Goal: Find specific page/section: Find specific page/section

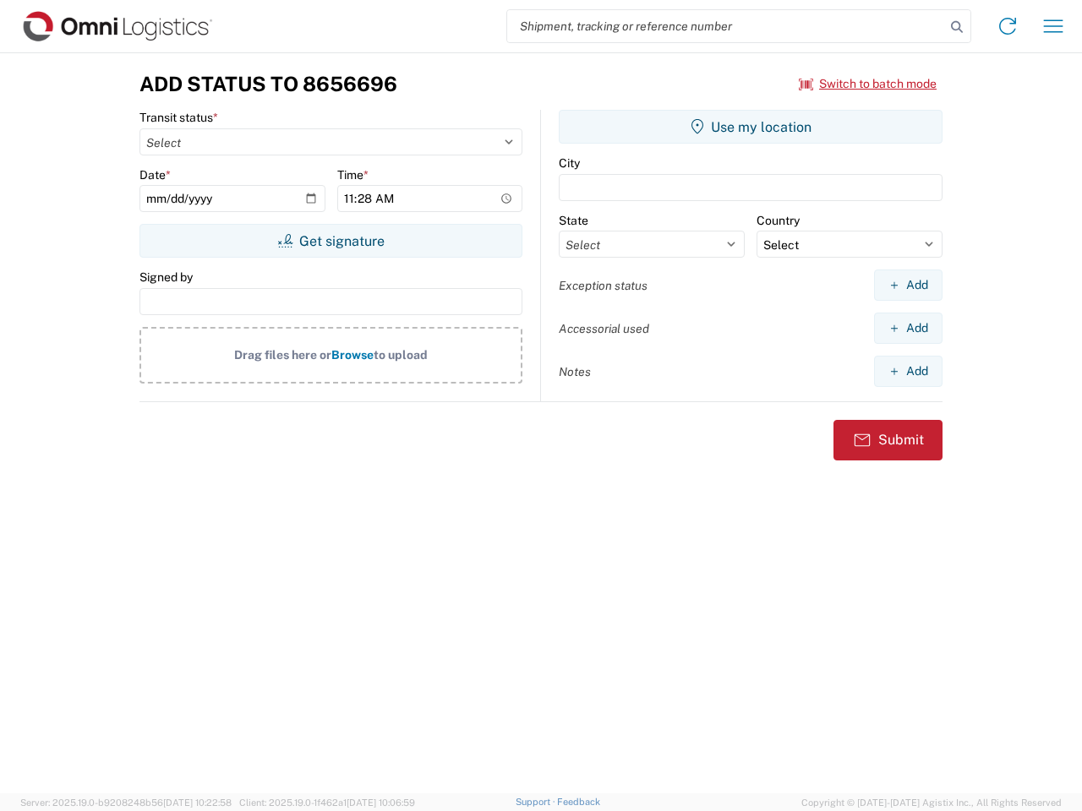
click at [726, 26] on input "search" at bounding box center [726, 26] width 438 height 32
click at [957, 27] on icon at bounding box center [957, 27] width 24 height 24
click at [1008, 26] on icon at bounding box center [1007, 26] width 27 height 27
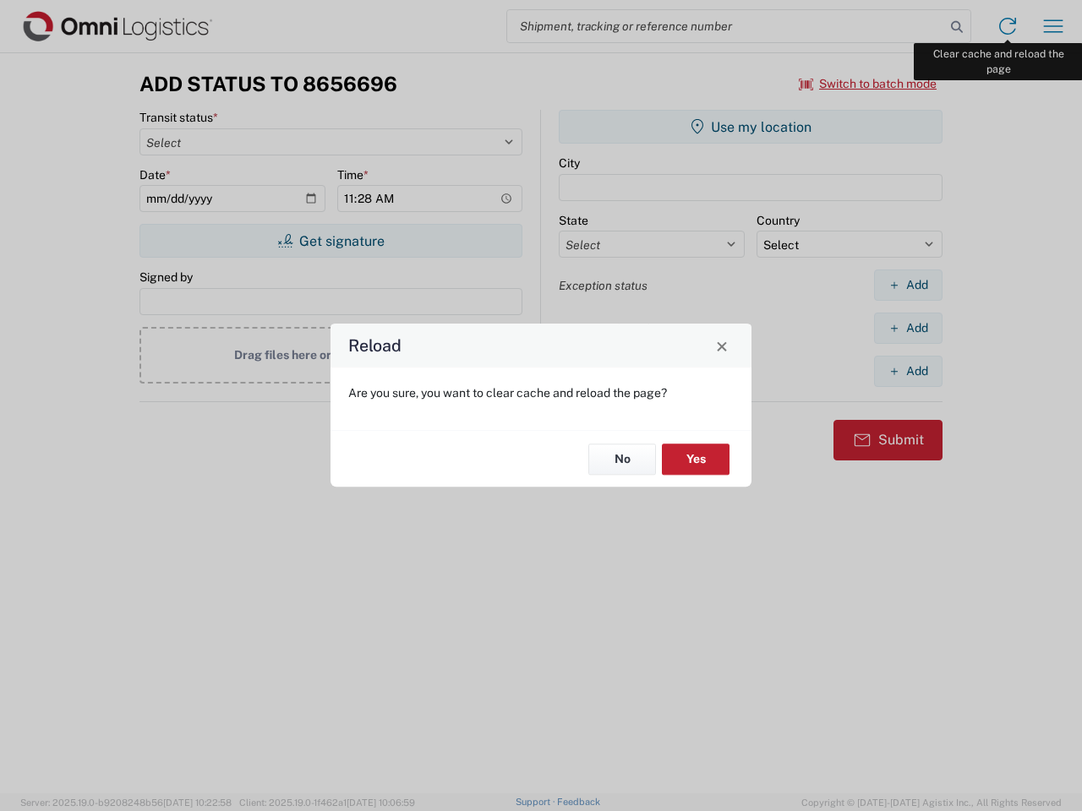
click at [1053, 26] on div "Reload Are you sure, you want to clear cache and reload the page? No Yes" at bounding box center [541, 405] width 1082 height 811
click at [868, 84] on div "Reload Are you sure, you want to clear cache and reload the page? No Yes" at bounding box center [541, 405] width 1082 height 811
click at [330, 241] on div "Reload Are you sure, you want to clear cache and reload the page? No Yes" at bounding box center [541, 405] width 1082 height 811
click at [751, 127] on div "Reload Are you sure, you want to clear cache and reload the page? No Yes" at bounding box center [541, 405] width 1082 height 811
click at [908, 285] on div "Reload Are you sure, you want to clear cache and reload the page? No Yes" at bounding box center [541, 405] width 1082 height 811
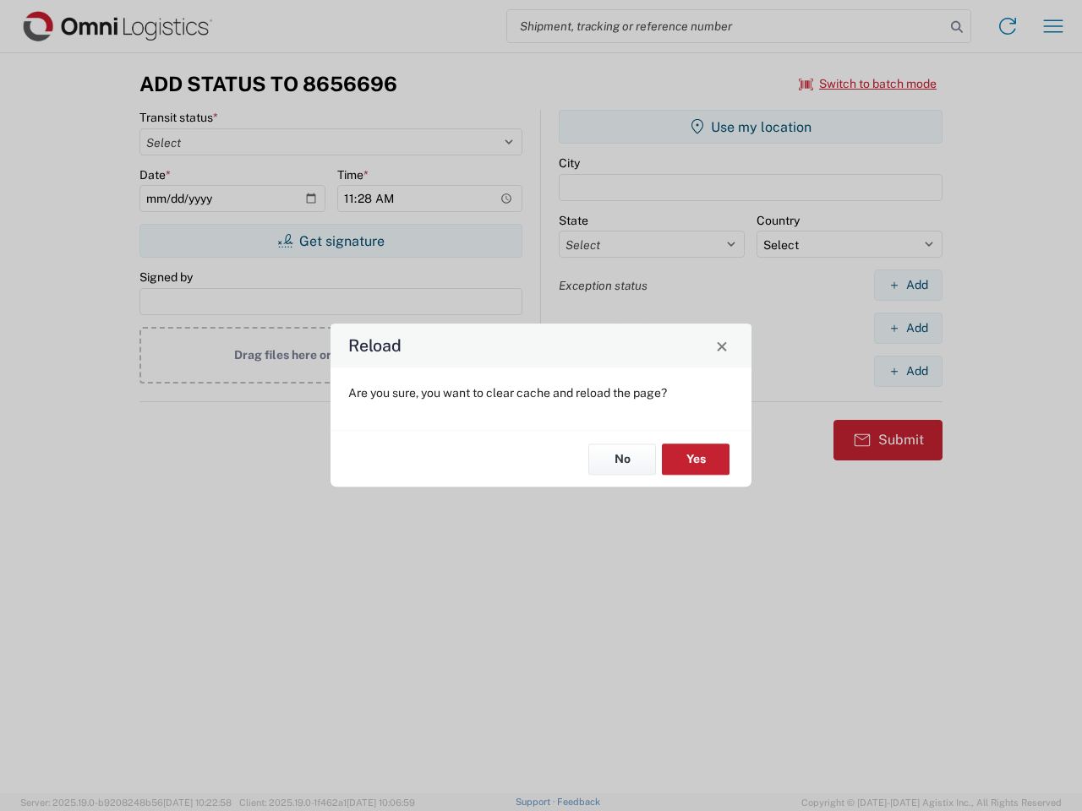
click at [908, 328] on div "Reload Are you sure, you want to clear cache and reload the page? No Yes" at bounding box center [541, 405] width 1082 height 811
click at [908, 371] on div "Reload Are you sure, you want to clear cache and reload the page? No Yes" at bounding box center [541, 405] width 1082 height 811
